Goal: Check status

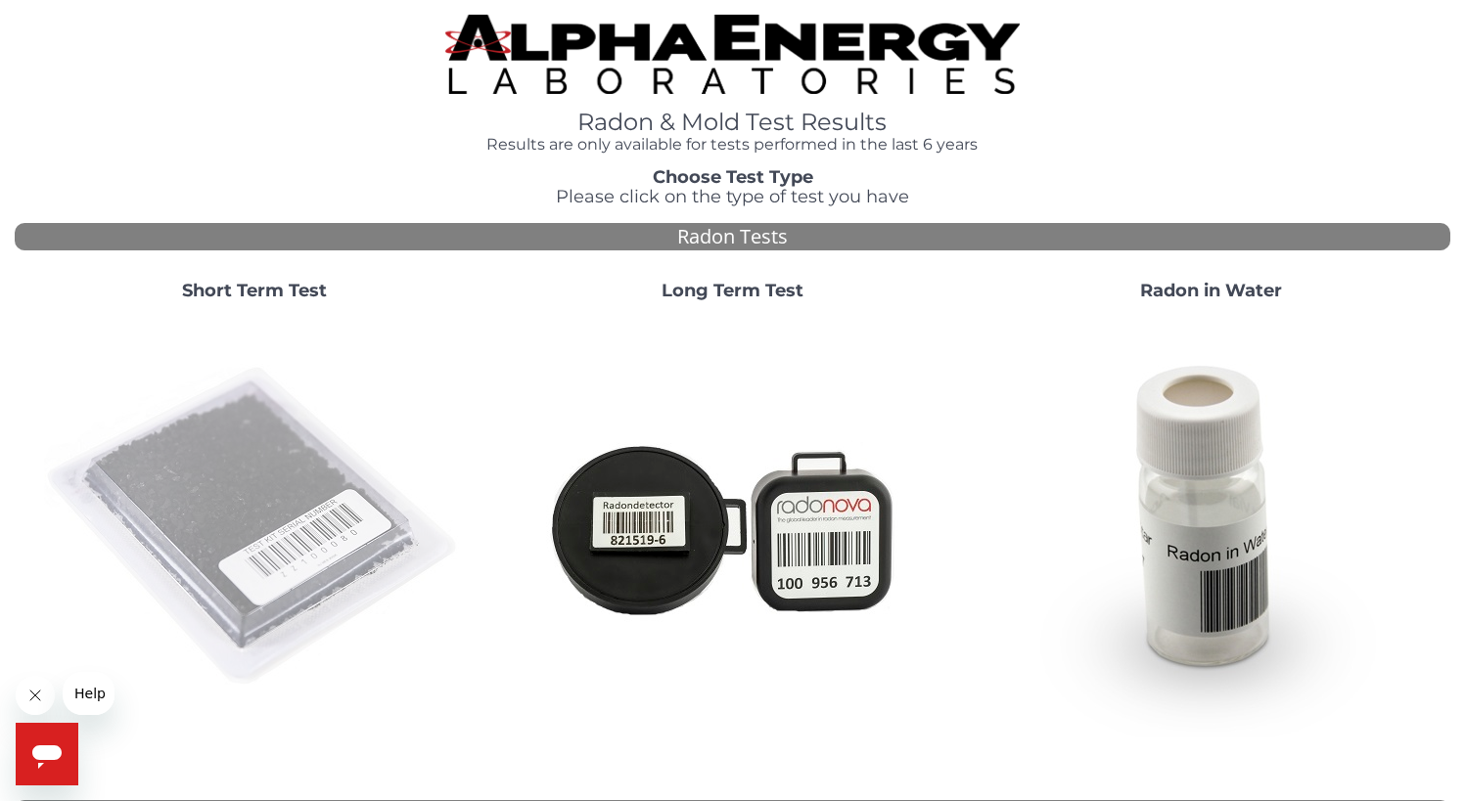
click at [281, 496] on img at bounding box center [254, 527] width 421 height 421
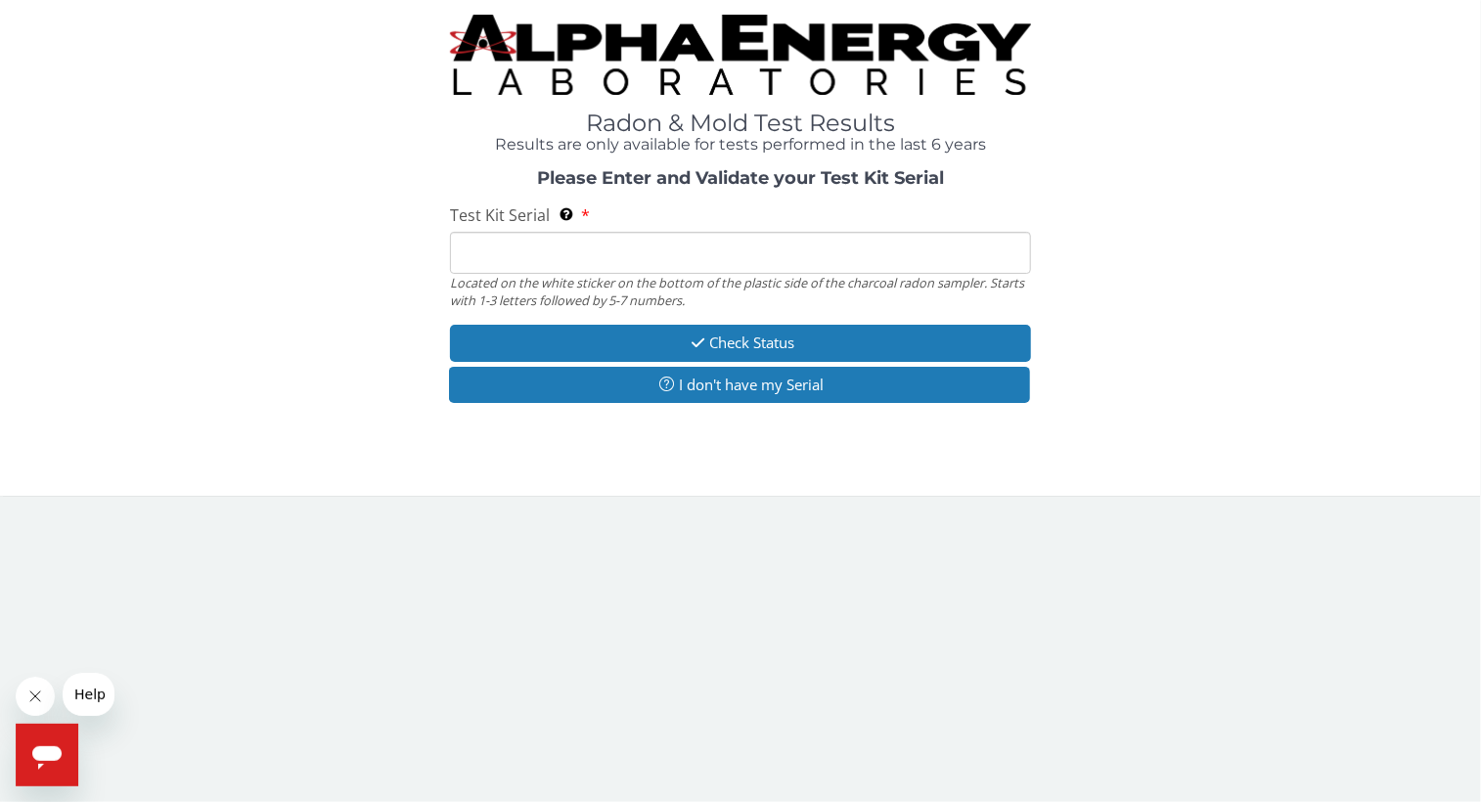
click at [520, 246] on input "Test Kit Serial Located on the white sticker on the bottom of the plastic side …" at bounding box center [740, 253] width 581 height 42
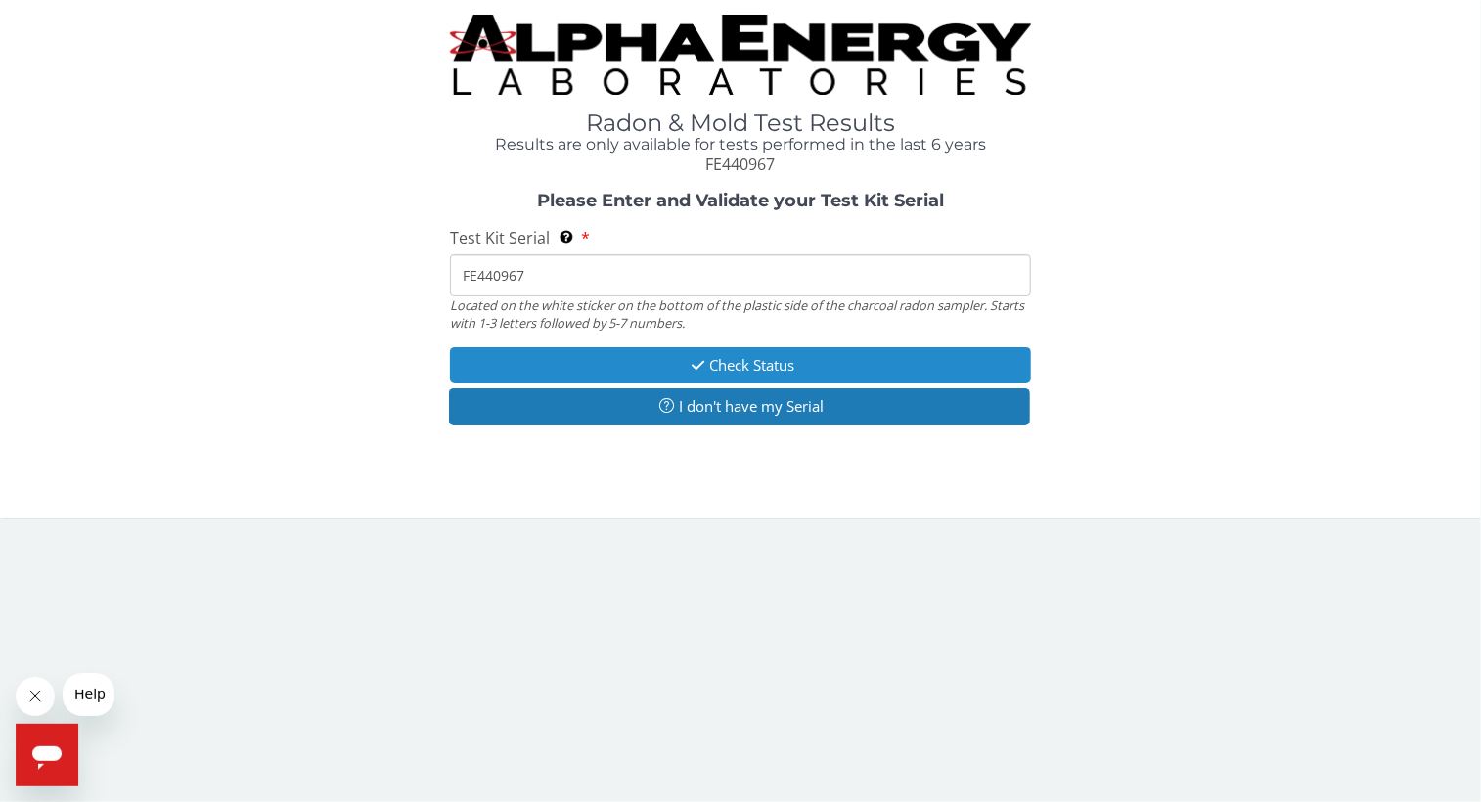
type input "FE440967"
click at [728, 356] on button "Check Status" at bounding box center [740, 365] width 581 height 36
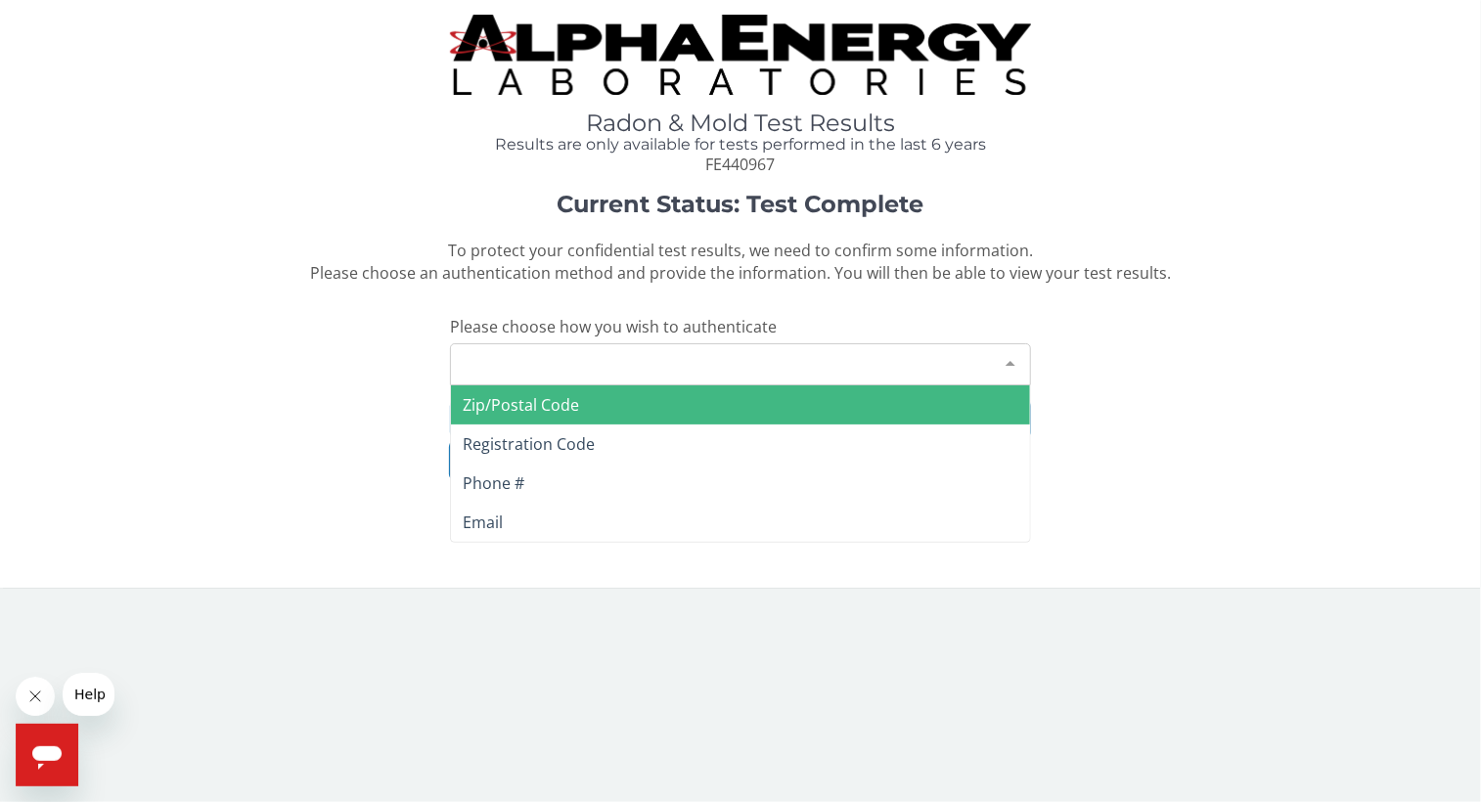
click at [588, 363] on div "Please make a selection" at bounding box center [740, 364] width 581 height 42
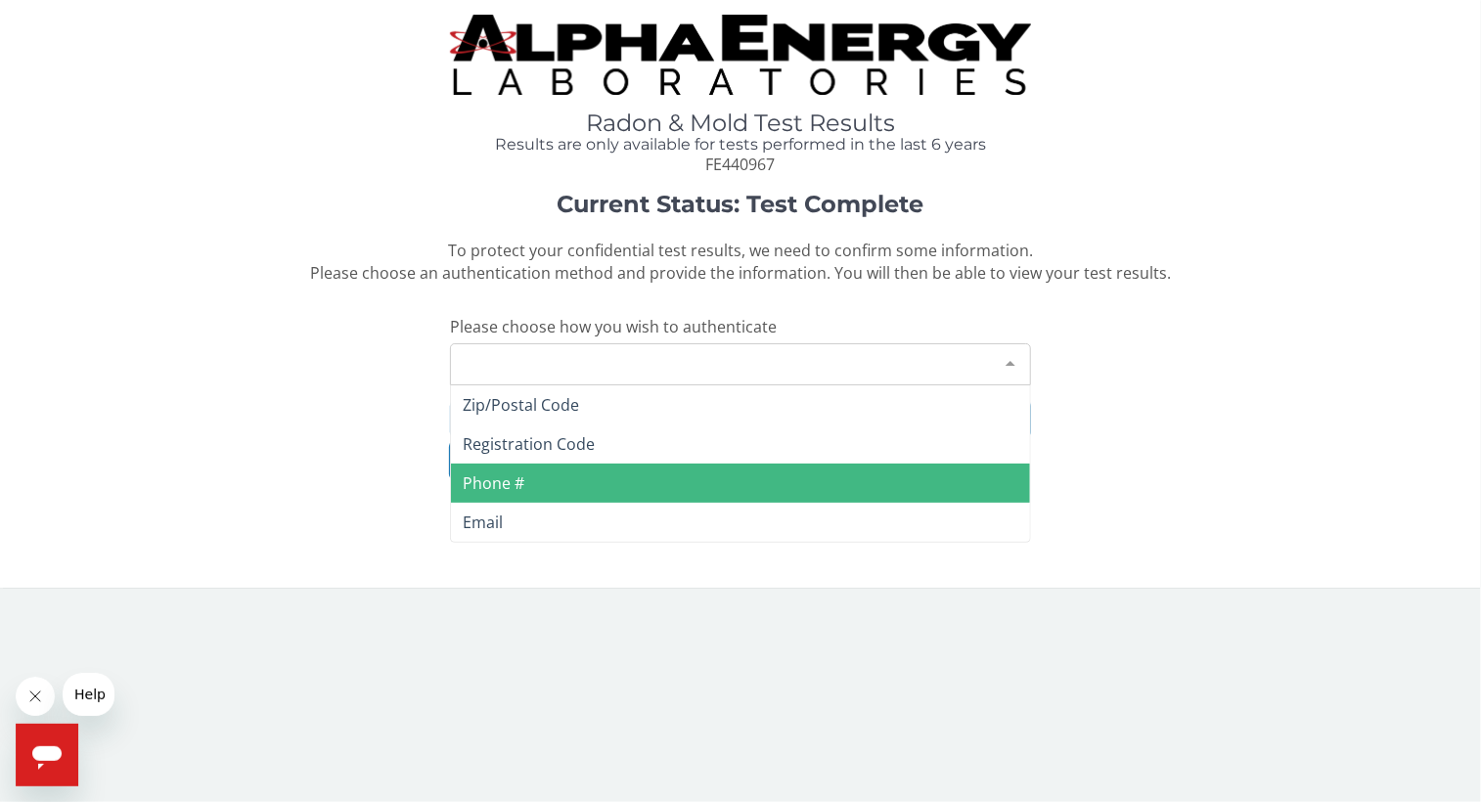
click at [531, 484] on span "Phone #" at bounding box center [740, 483] width 579 height 39
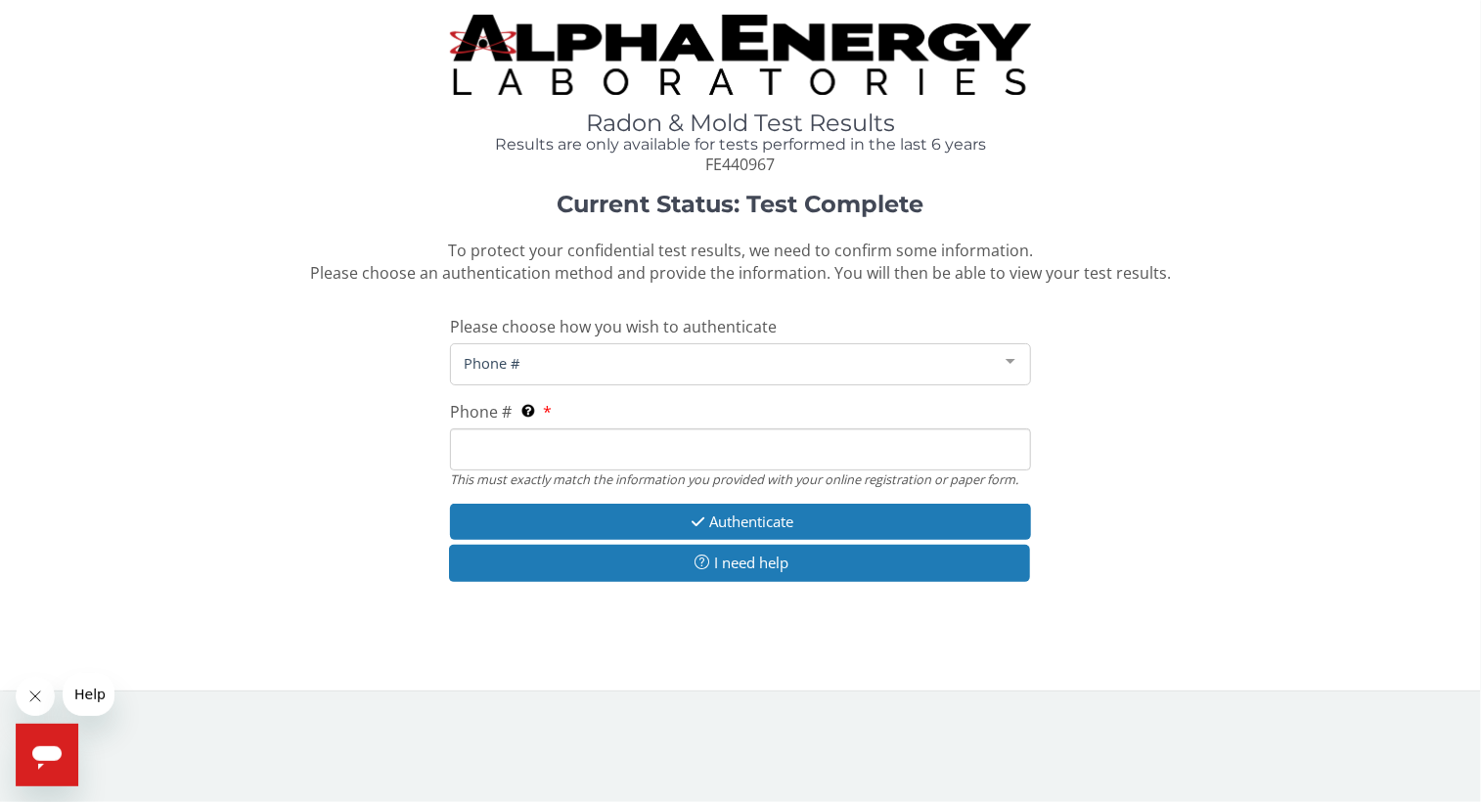
click at [523, 457] on input "Phone # This must exactly match the information you provided with your online r…" at bounding box center [740, 450] width 581 height 42
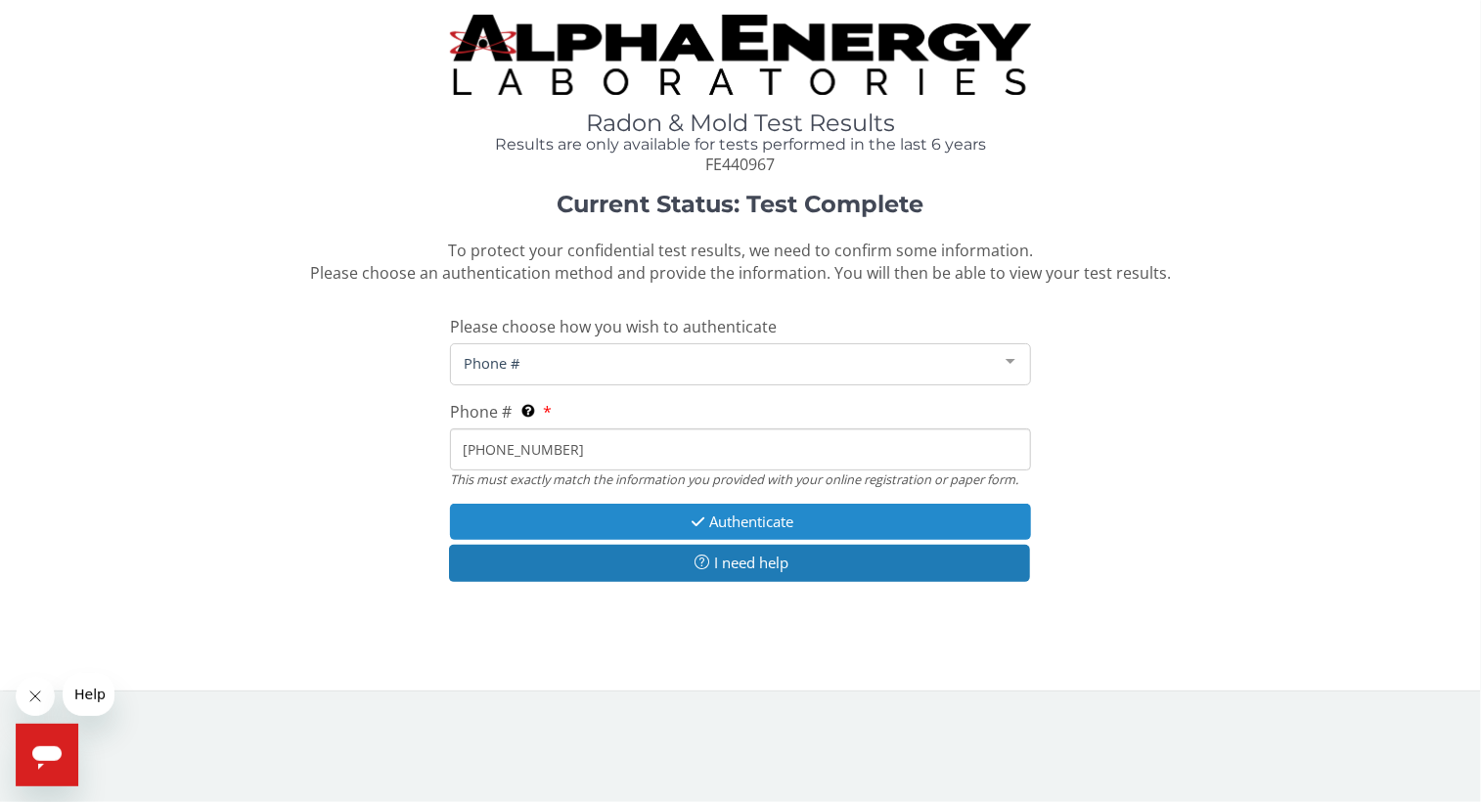
type input "[PHONE_NUMBER]"
click at [781, 523] on button "Authenticate" at bounding box center [740, 522] width 581 height 36
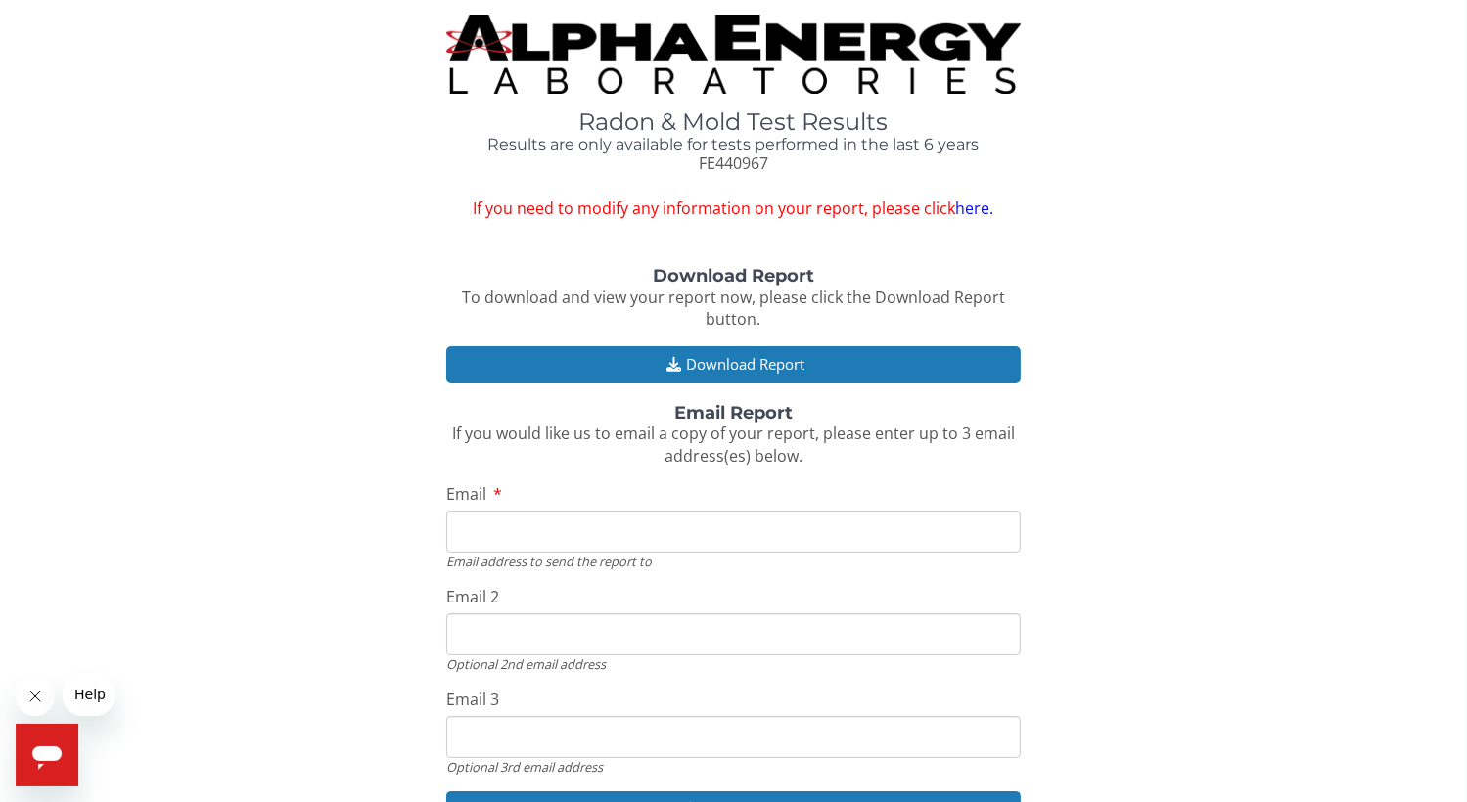
scroll to position [123, 0]
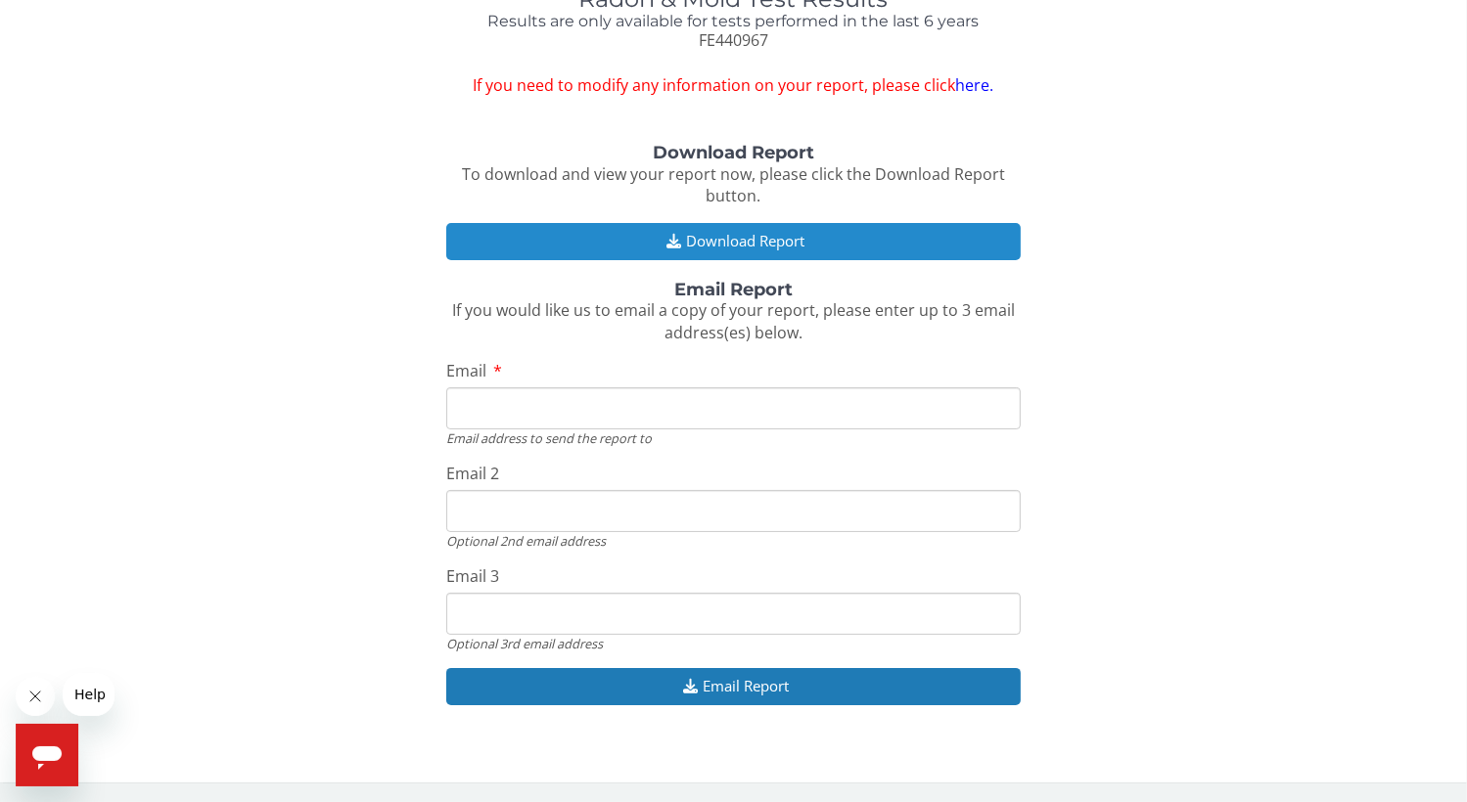
click at [724, 240] on button "Download Report" at bounding box center [733, 241] width 575 height 36
